Goal: Transaction & Acquisition: Download file/media

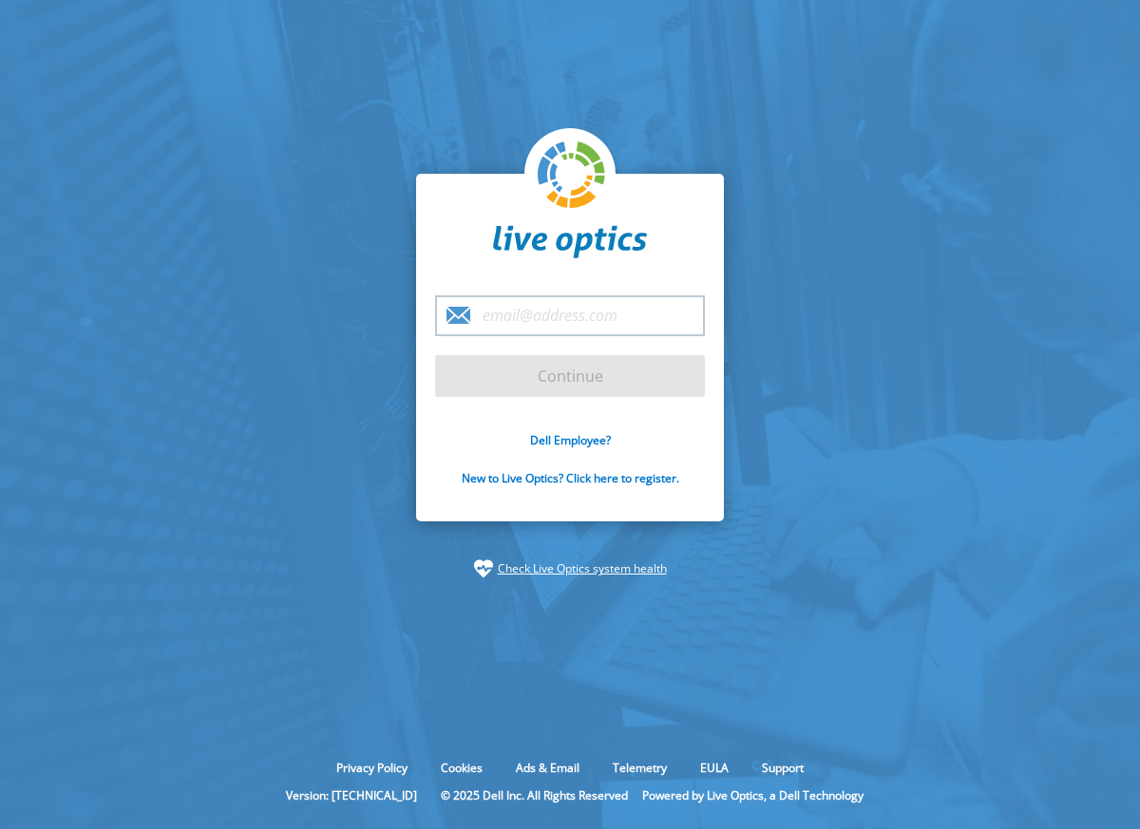
type input "[PERSON_NAME][EMAIL_ADDRESS][PERSON_NAME][DOMAIN_NAME]"
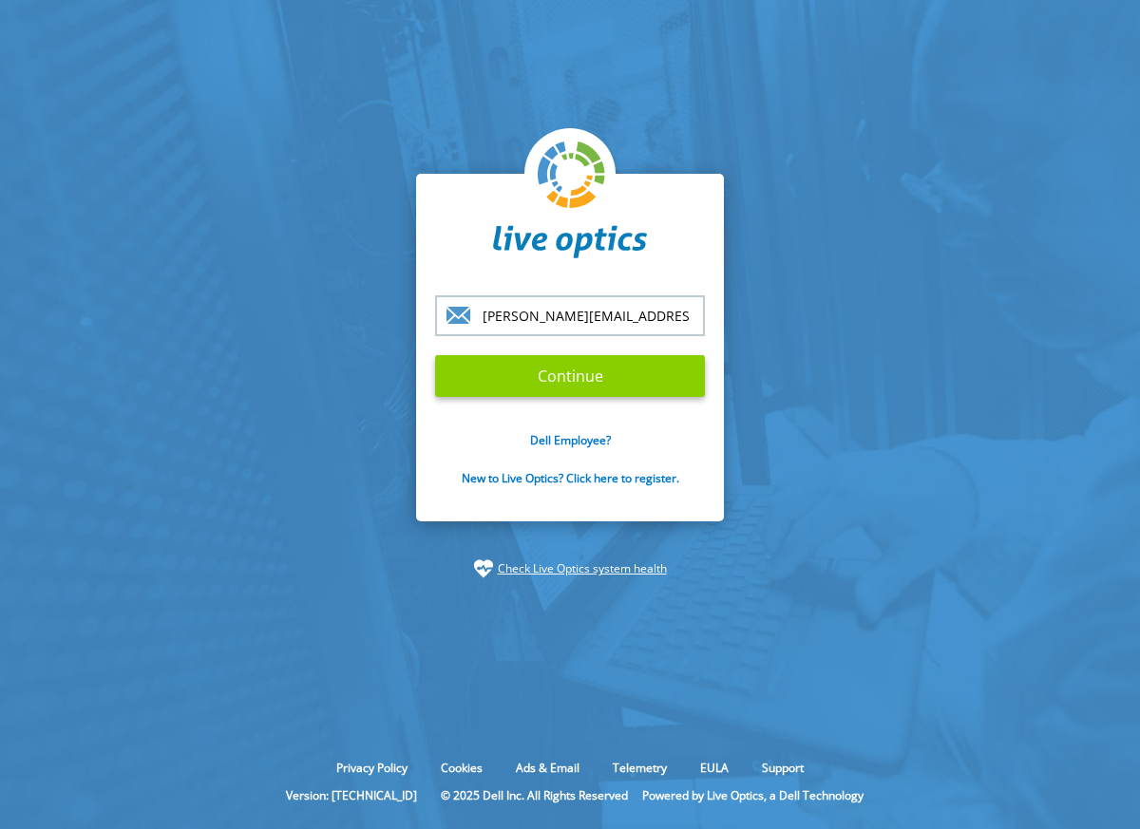
click at [575, 365] on input "Continue" at bounding box center [570, 376] width 270 height 42
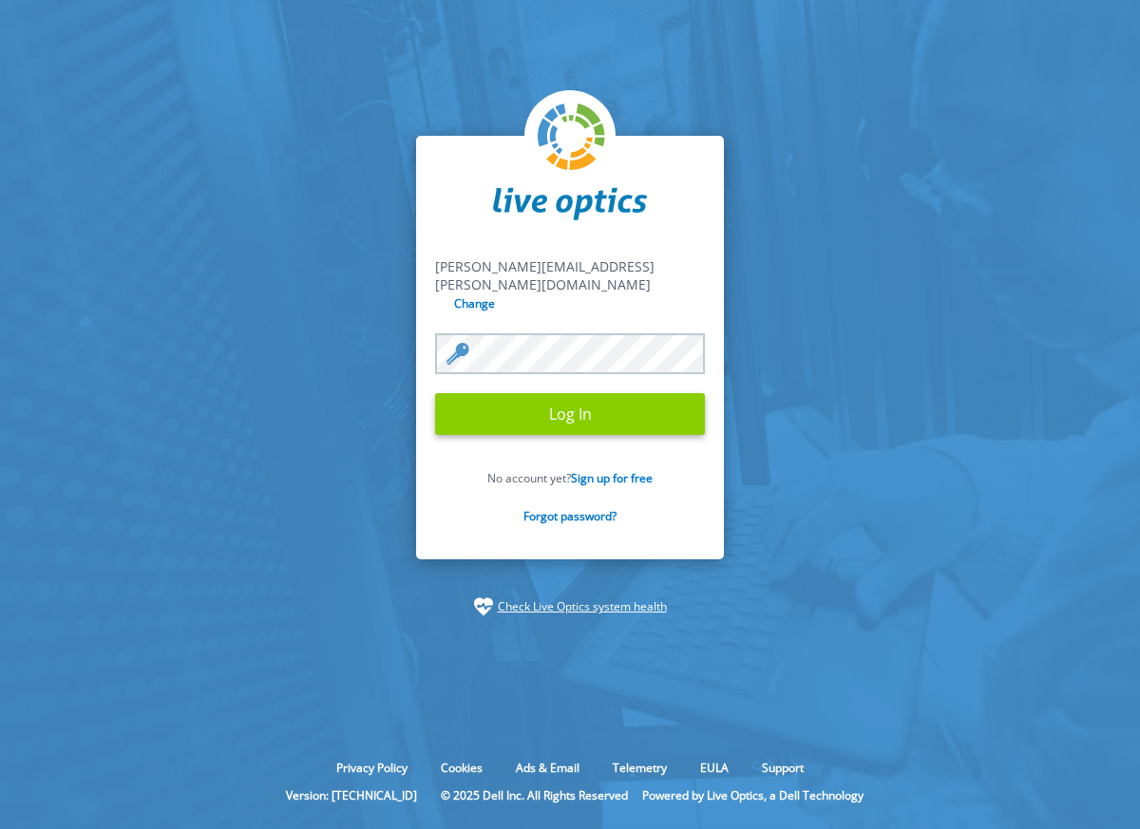
click at [604, 401] on input "Log In" at bounding box center [570, 414] width 270 height 42
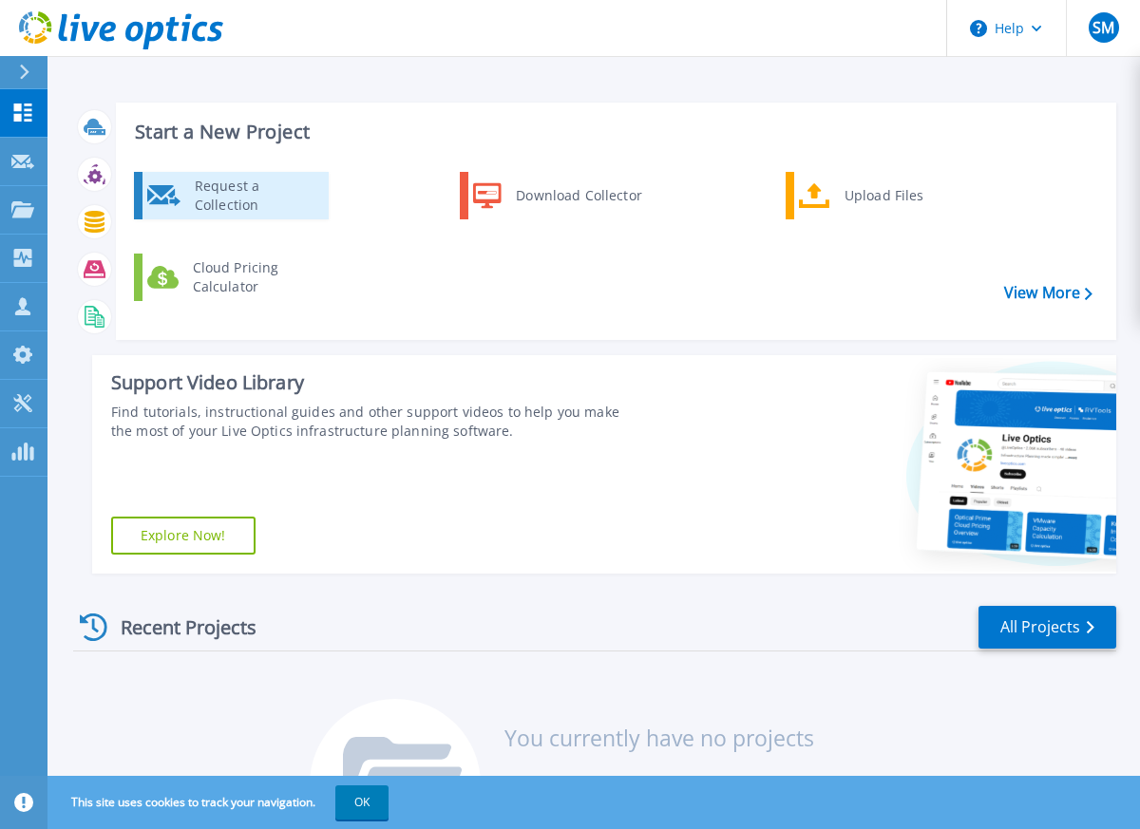
click at [285, 198] on div "Request a Collection" at bounding box center [254, 196] width 139 height 38
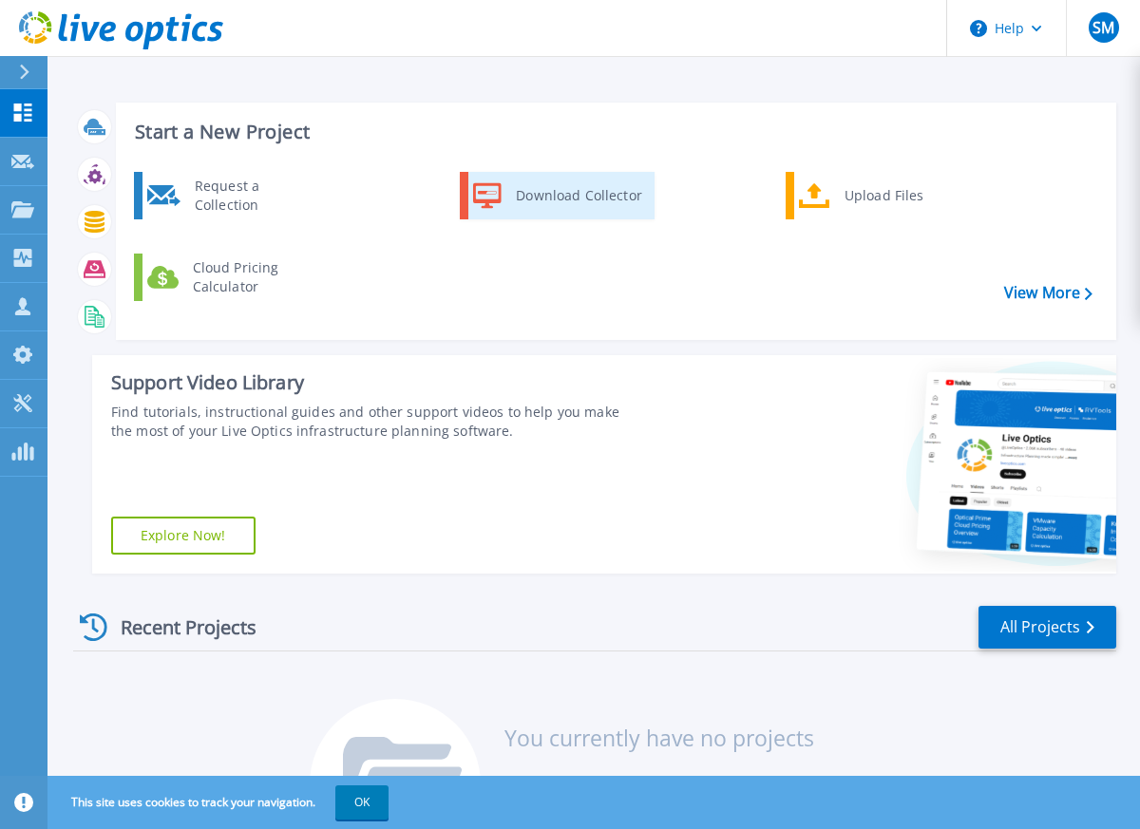
click at [562, 191] on div "Download Collector" at bounding box center [577, 196] width 143 height 38
